Goal: Contribute content: Add original content to the website for others to see

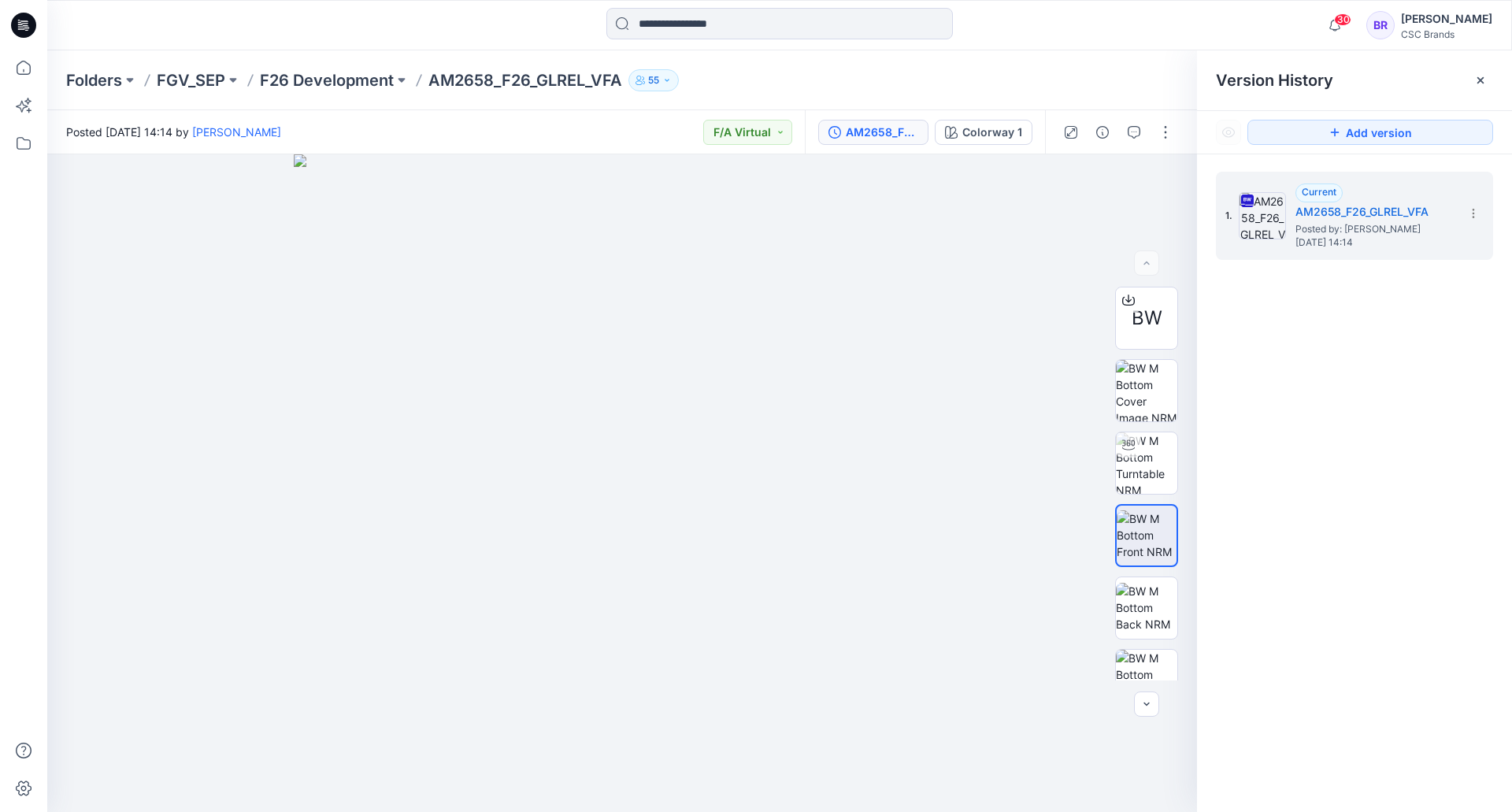
click at [36, 25] on div at bounding box center [24, 25] width 51 height 51
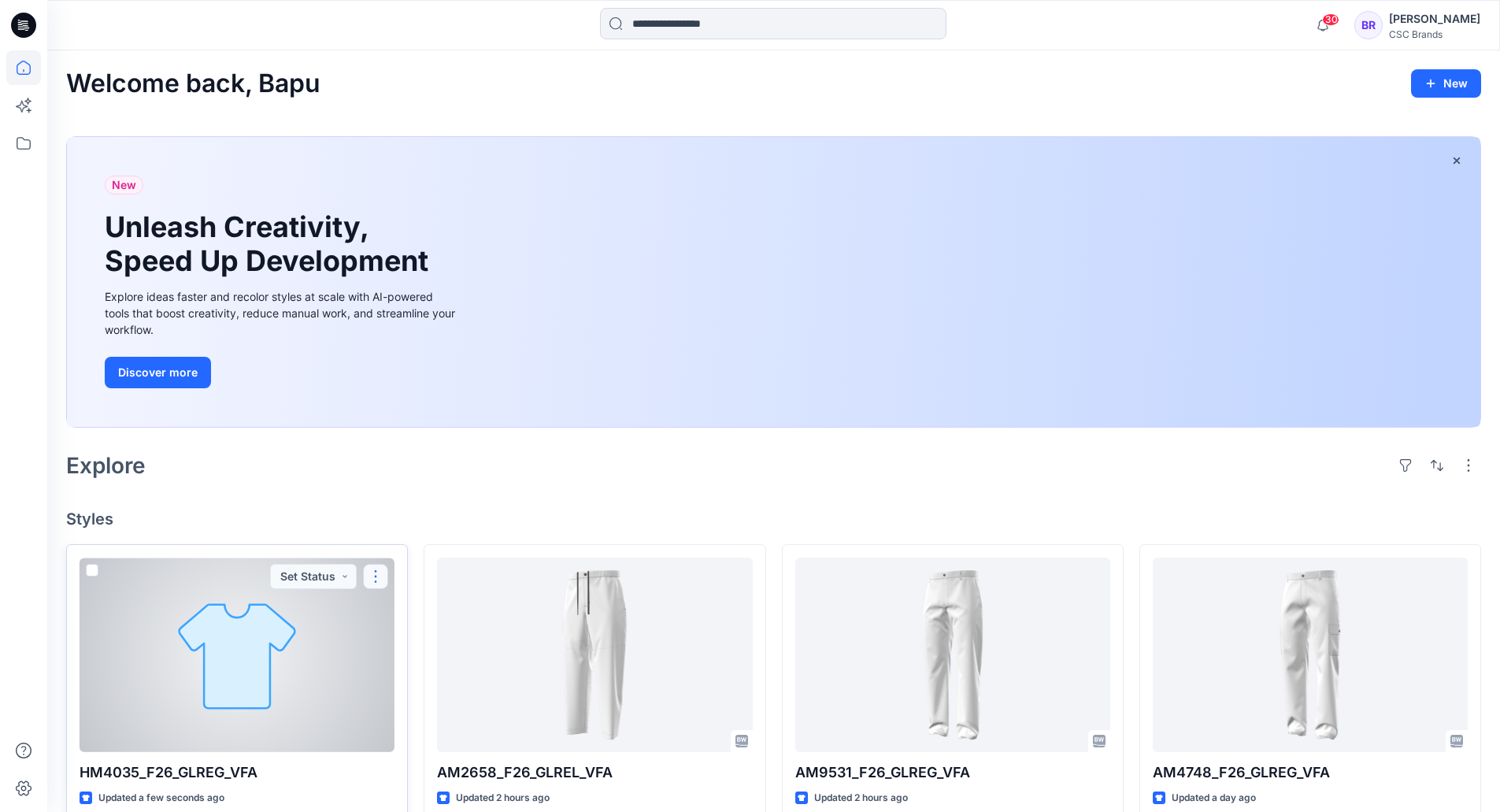
click at [373, 573] on button "button" at bounding box center [376, 576] width 25 height 25
click at [415, 614] on button "Edit" at bounding box center [451, 612] width 170 height 29
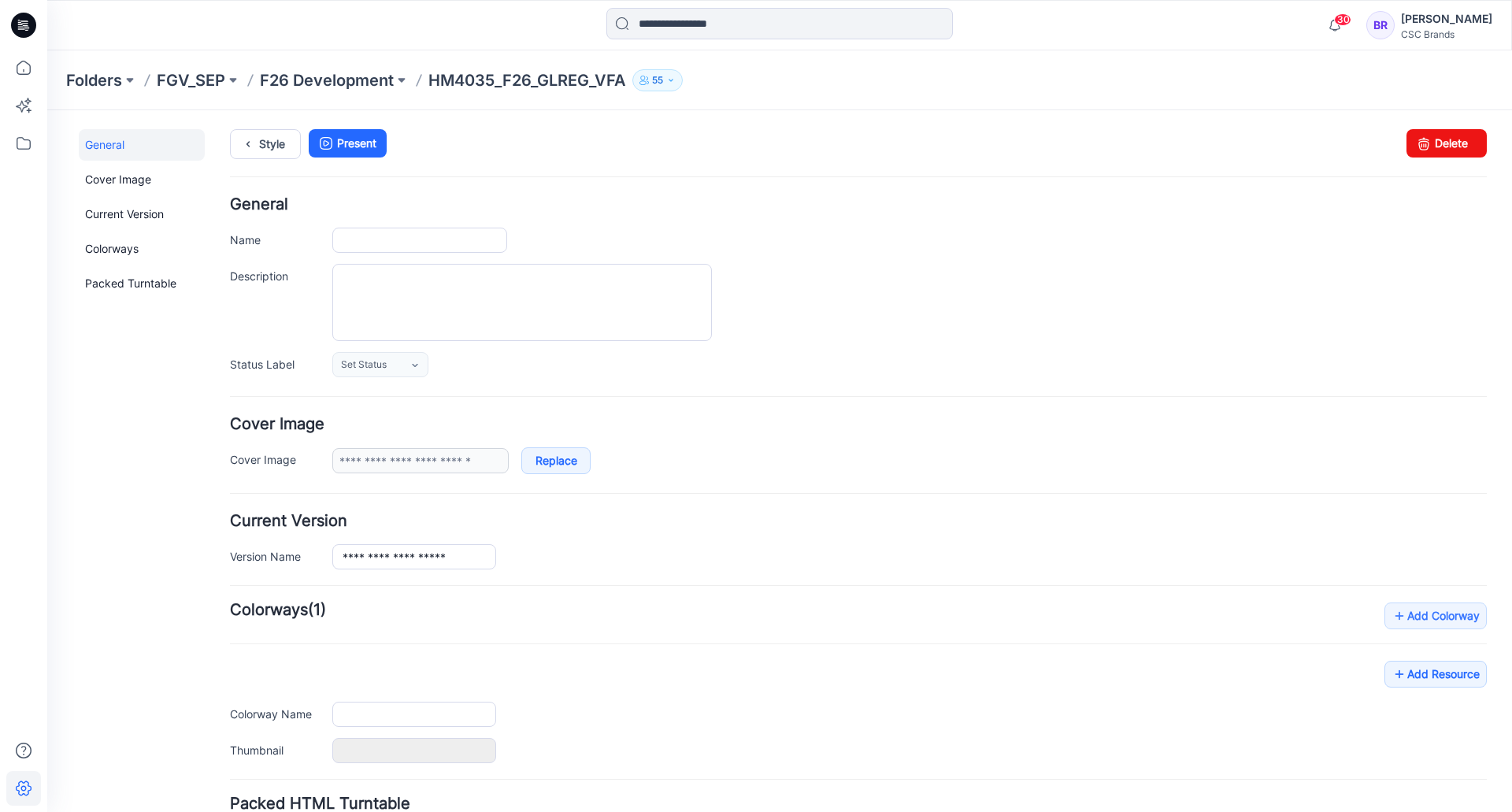
type input "**********"
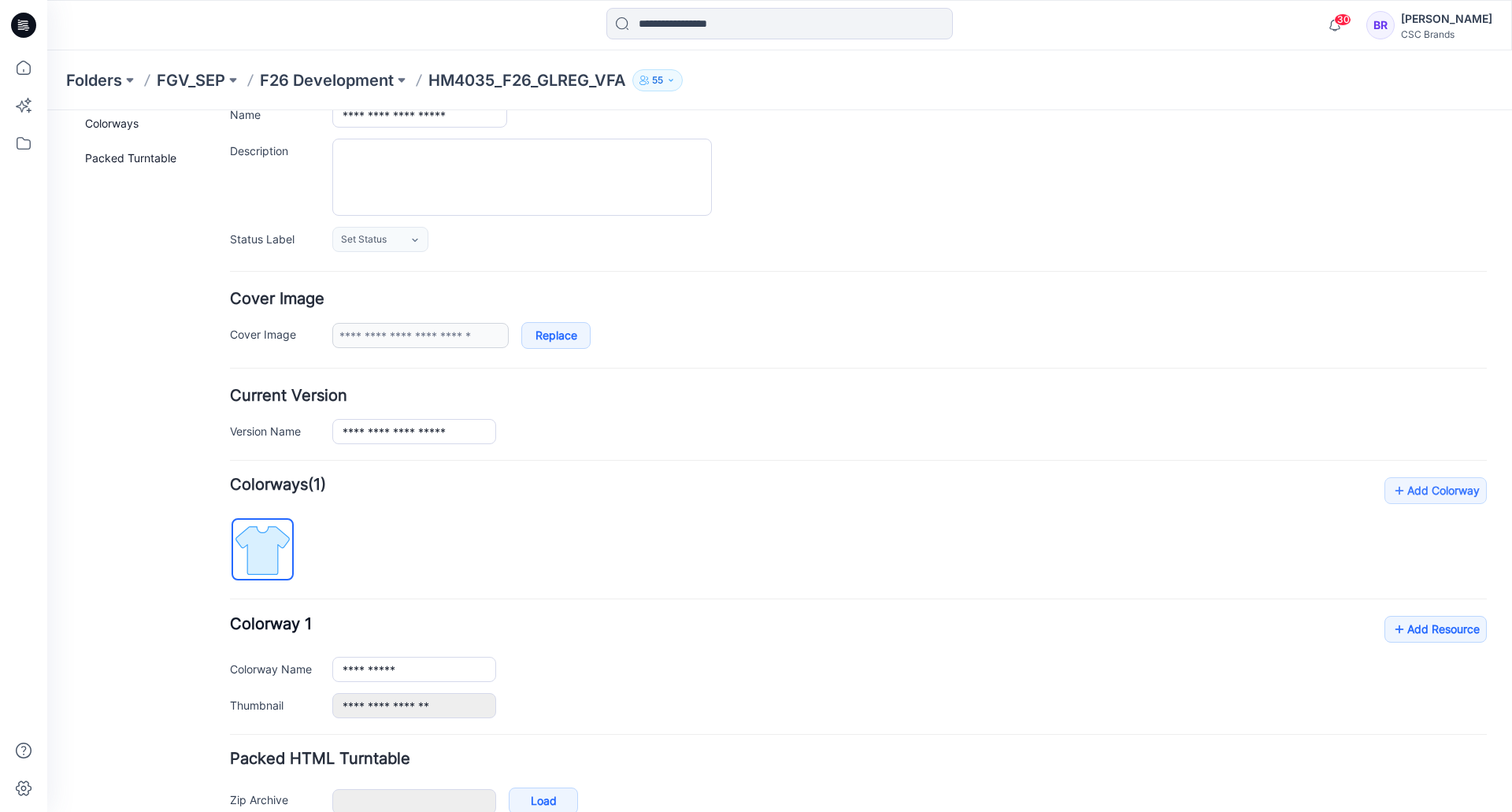
scroll to position [211, 0]
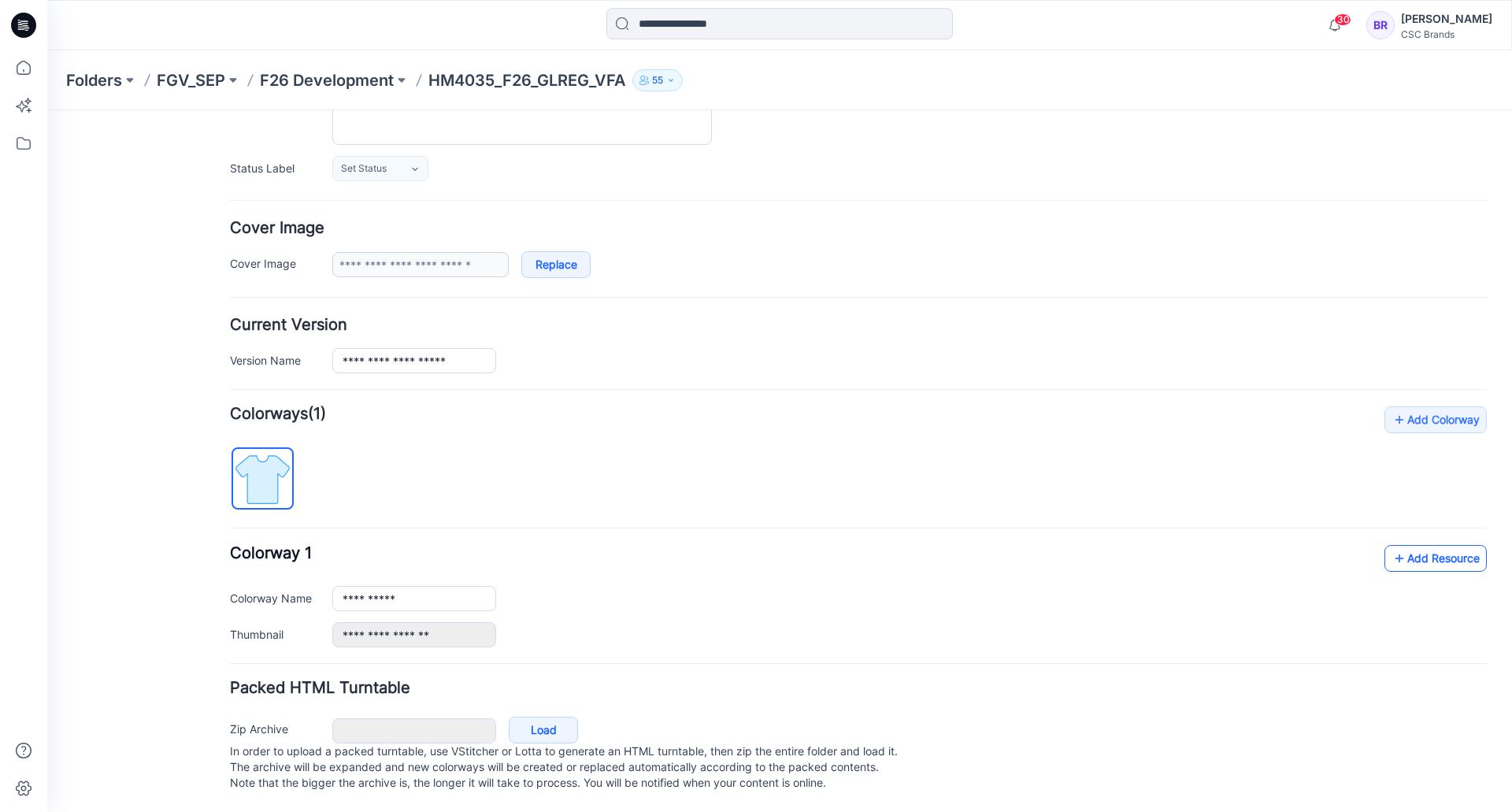
click at [1416, 545] on link "Add Resource" at bounding box center [1435, 558] width 102 height 27
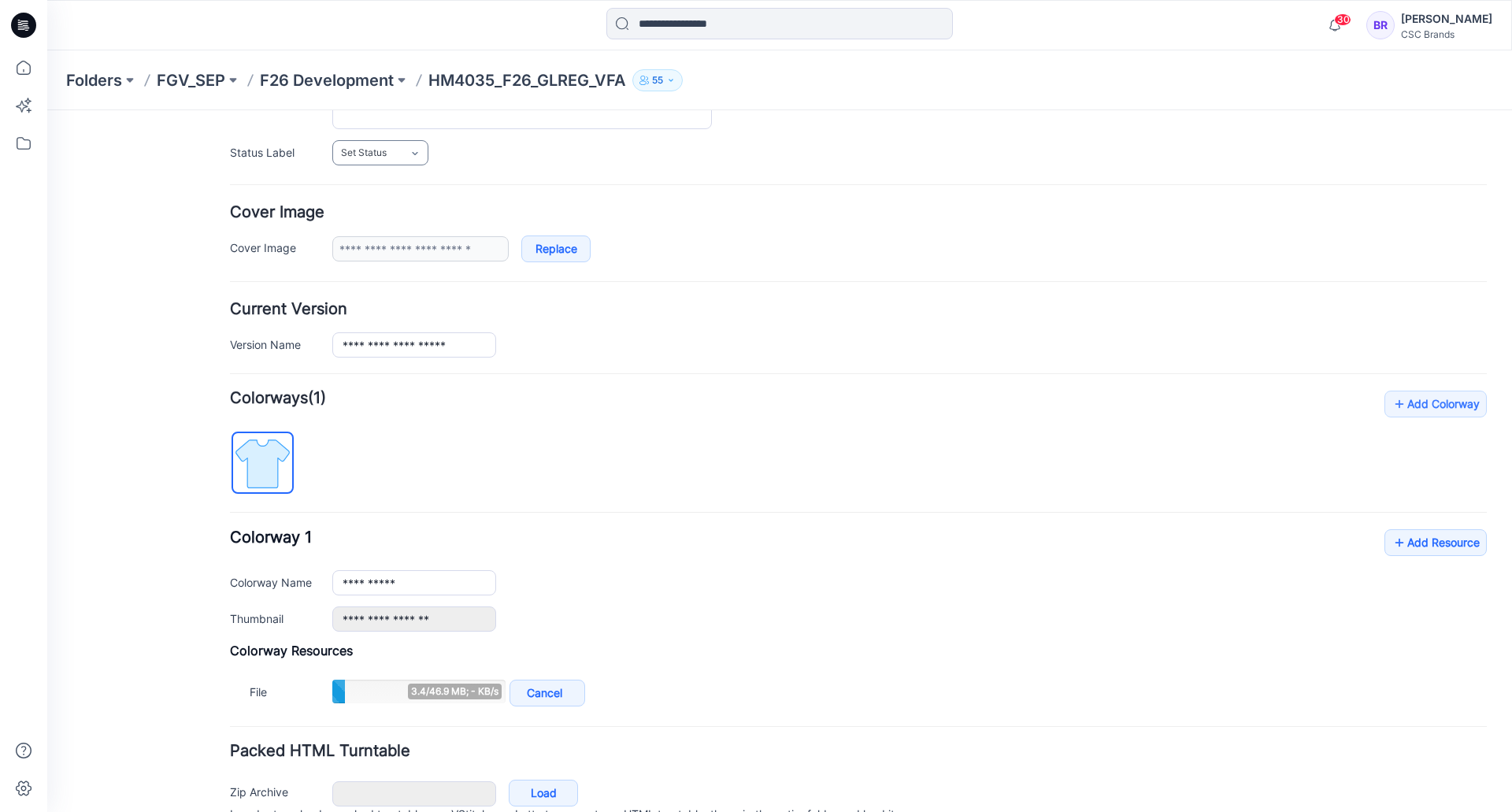
click at [406, 165] on link "Set Status" at bounding box center [381, 153] width 96 height 25
click at [389, 325] on link "F/A Virtual" at bounding box center [395, 324] width 119 height 33
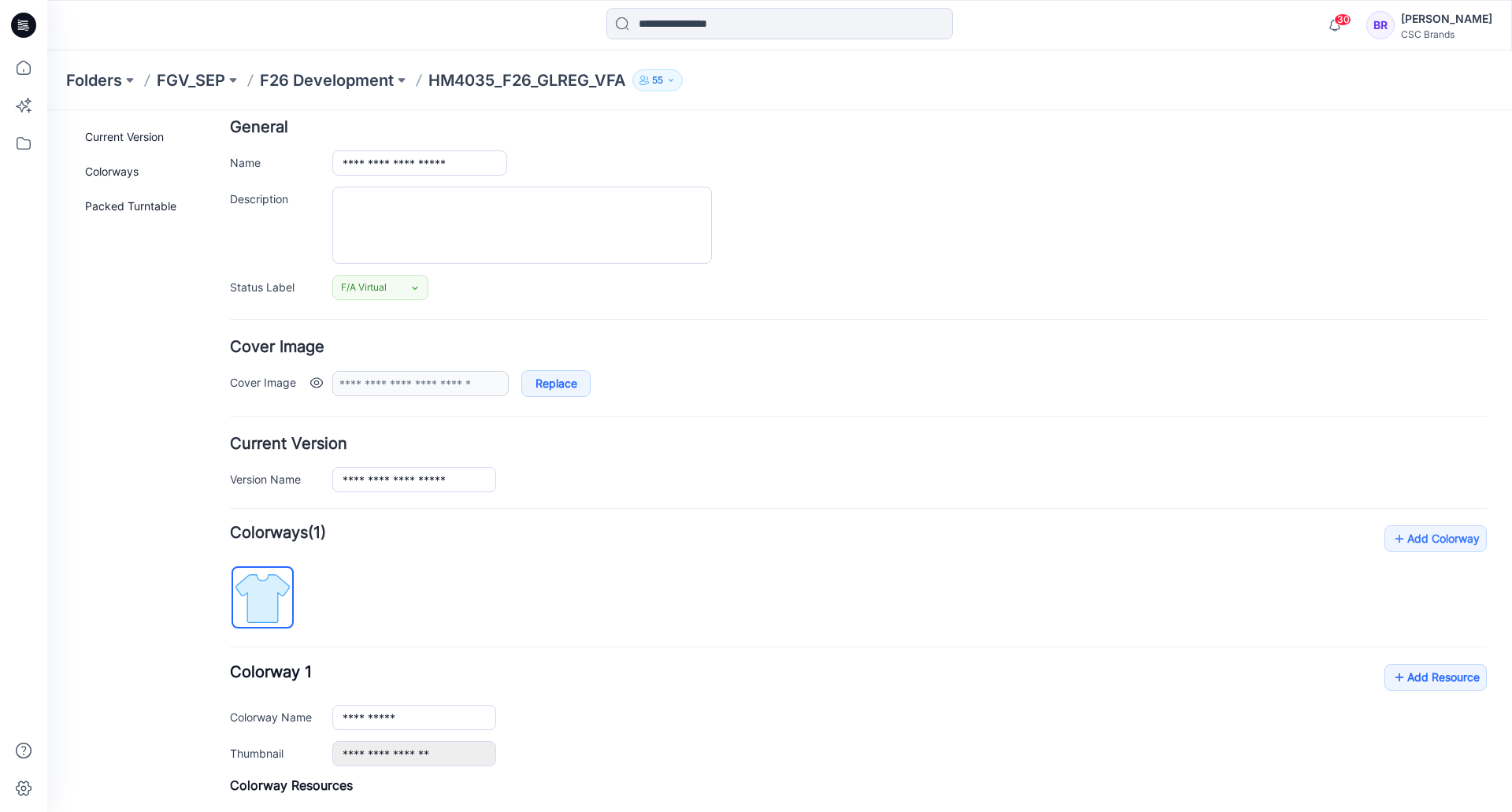
scroll to position [0, 0]
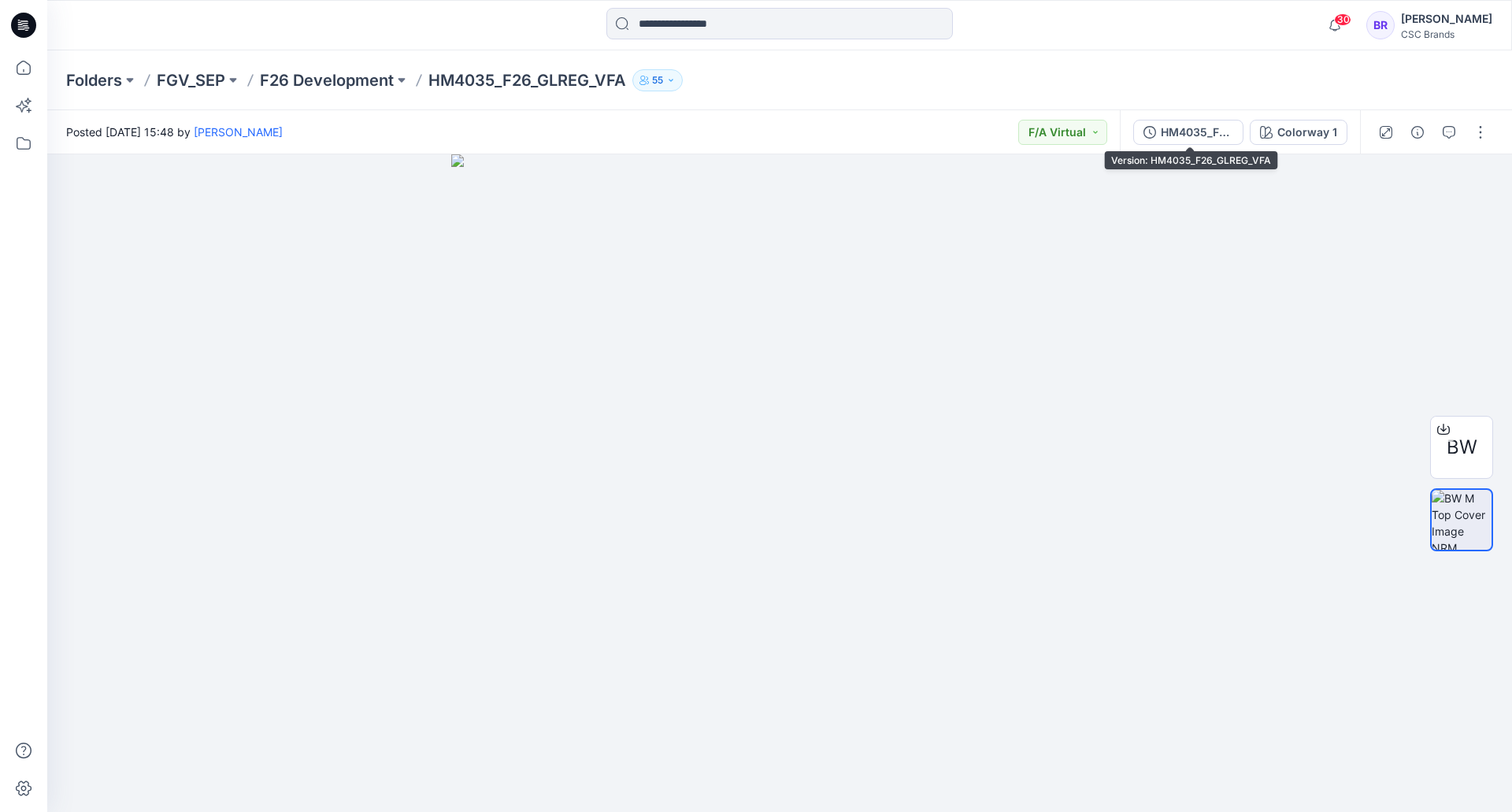
click at [1189, 136] on div "HM4035_F26_GLREG_VFA" at bounding box center [1197, 132] width 73 height 17
